Goal: Information Seeking & Learning: Learn about a topic

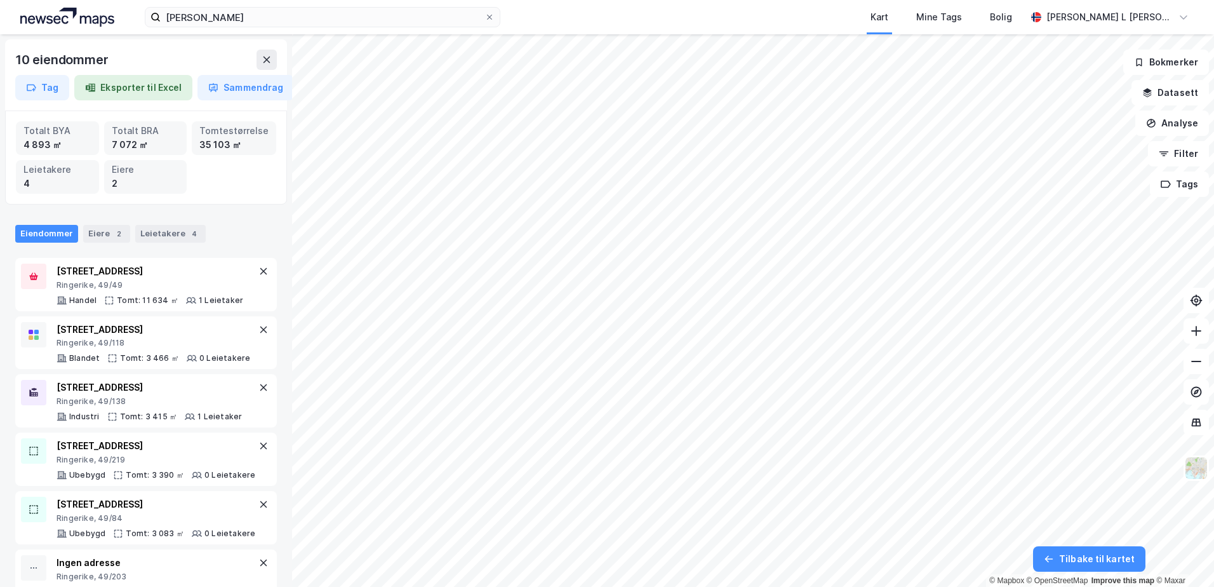
click at [921, 0] on html "amfi borg Kart Mine Tags [PERSON_NAME] [PERSON_NAME] 10 eiendommer Tag Eksporte…" at bounding box center [607, 293] width 1214 height 587
click at [1023, 7] on div "amfi borg Kart Mine Tags [PERSON_NAME] [PERSON_NAME] 10 eiendommer Tag Eksporte…" at bounding box center [607, 293] width 1214 height 587
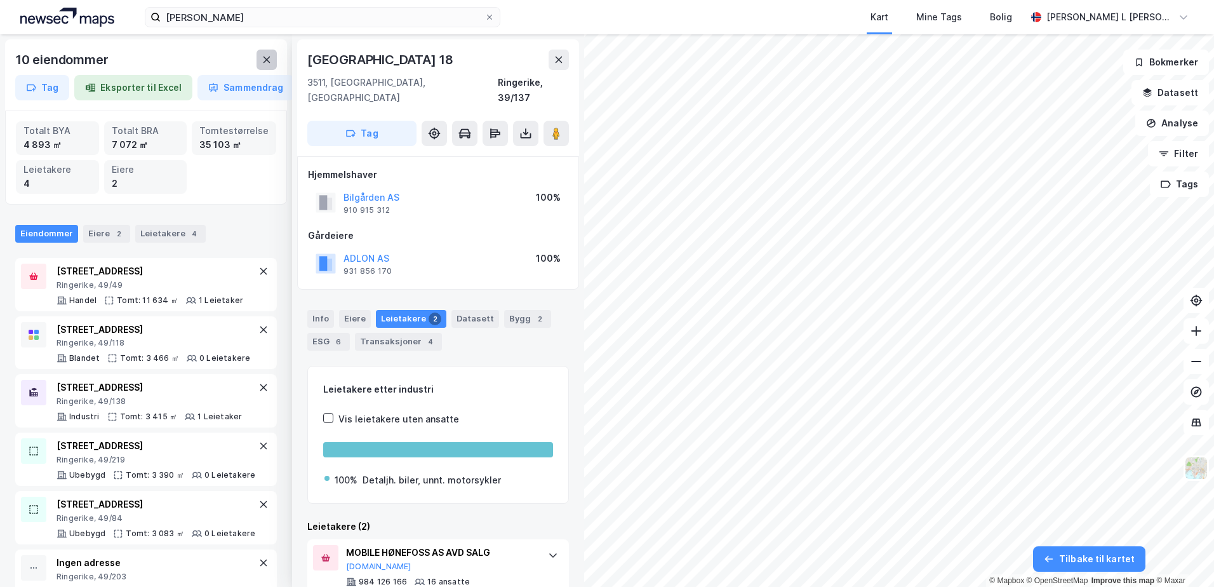
click at [263, 60] on icon at bounding box center [267, 60] width 10 height 10
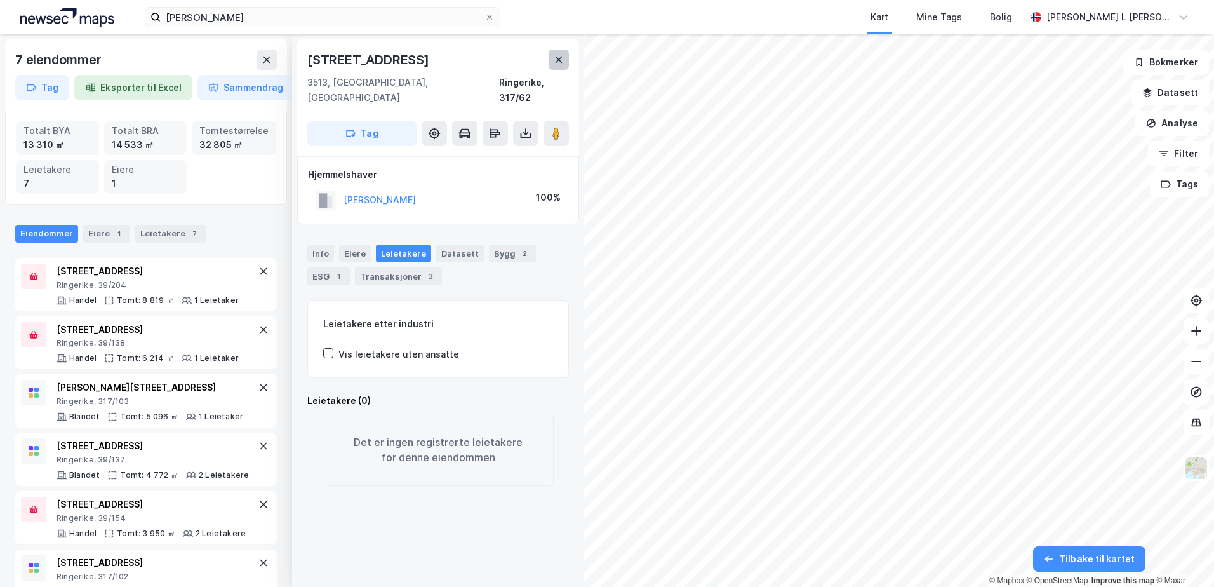
click at [555, 60] on icon at bounding box center [559, 60] width 10 height 10
